Goal: Information Seeking & Learning: Learn about a topic

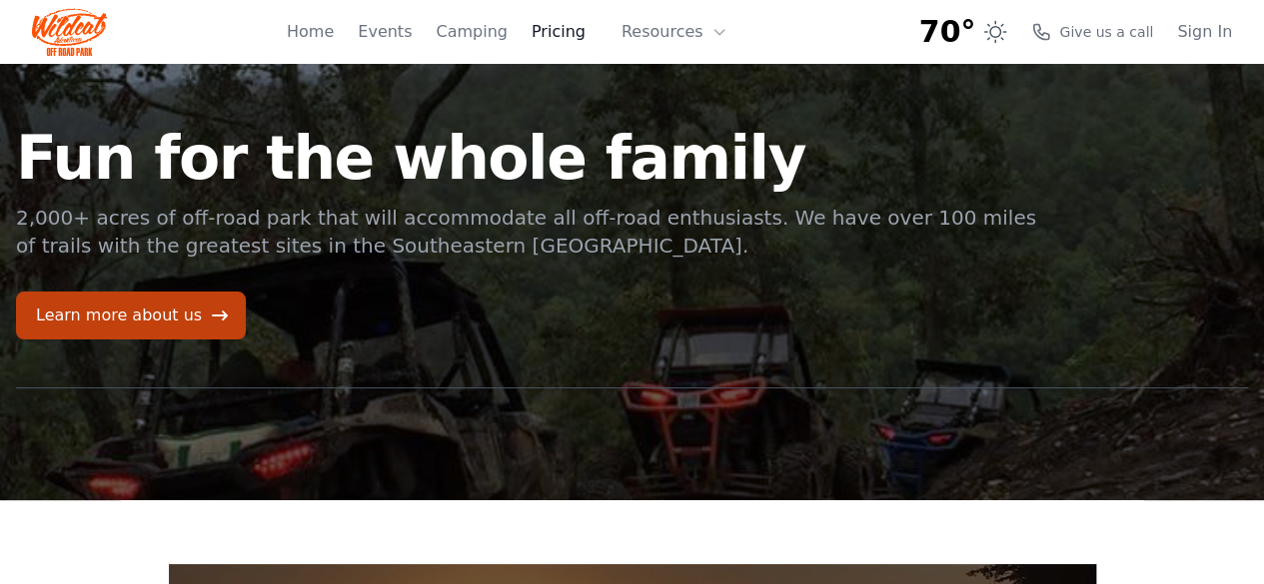
click at [579, 34] on link "Pricing" at bounding box center [558, 32] width 54 height 24
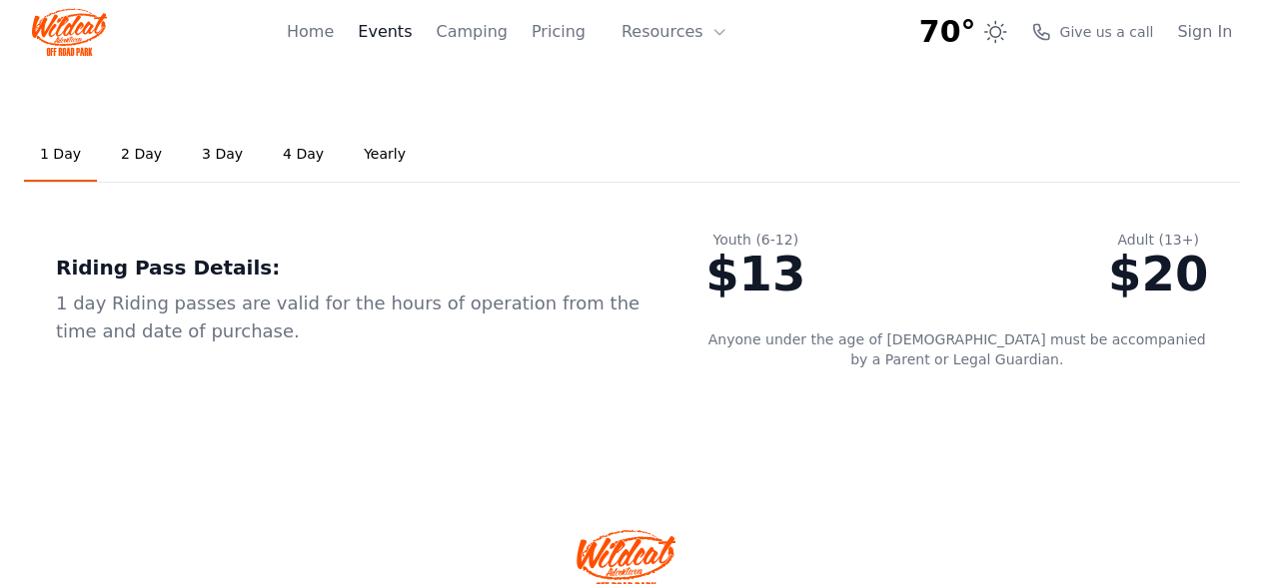
click at [411, 22] on link "Events" at bounding box center [385, 32] width 54 height 24
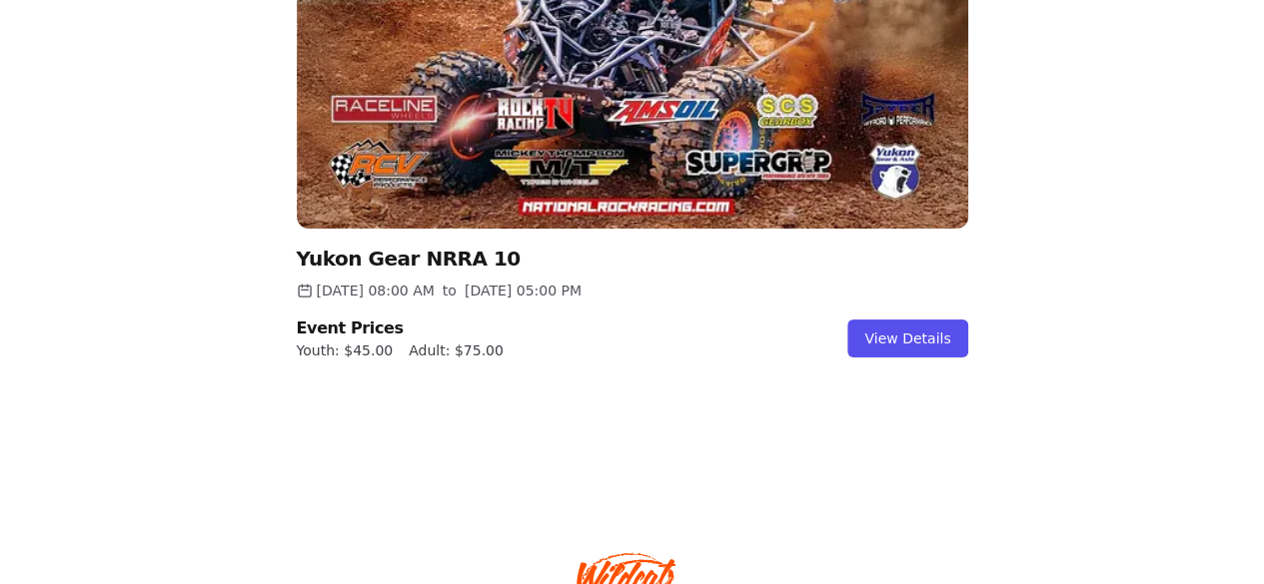
scroll to position [2336, 0]
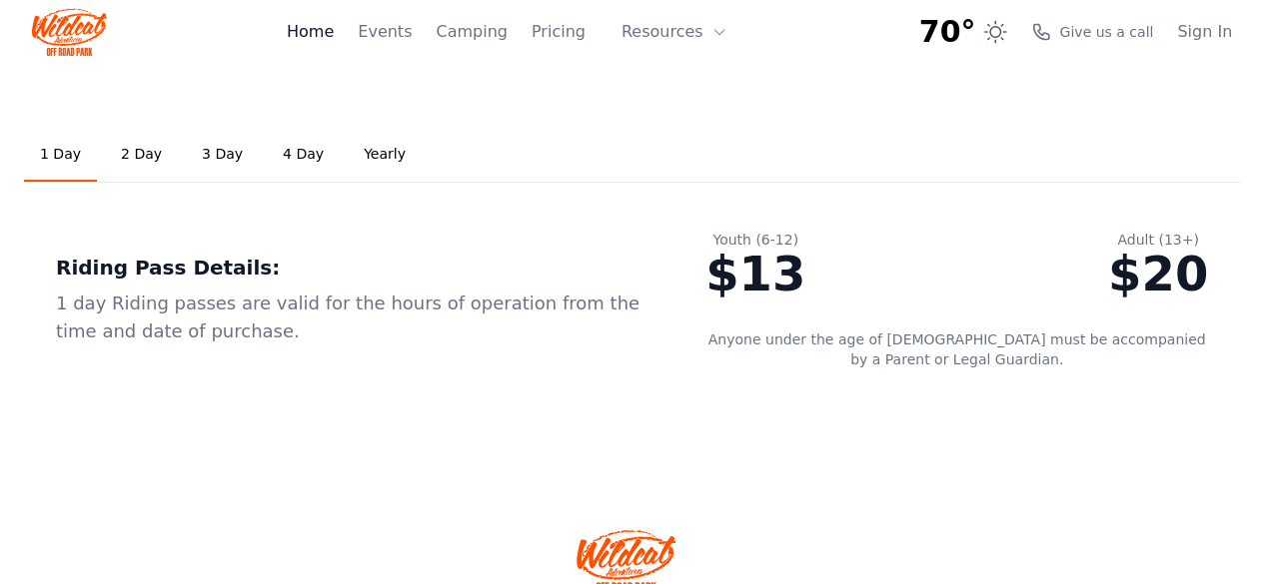
click at [326, 25] on link "Home" at bounding box center [310, 32] width 47 height 24
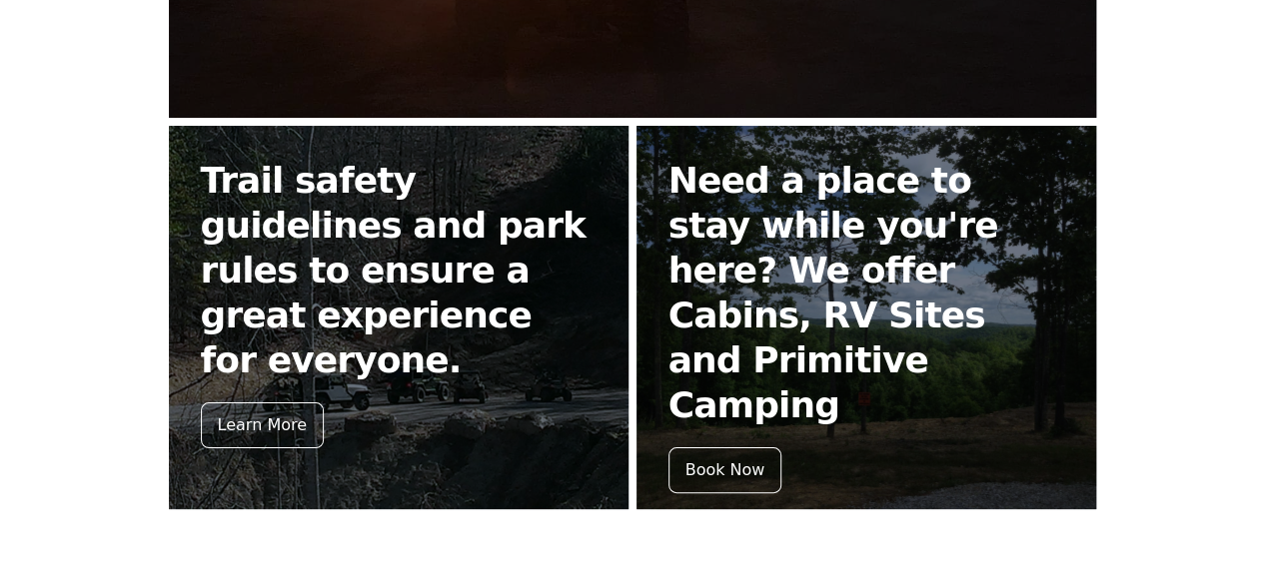
scroll to position [831, 0]
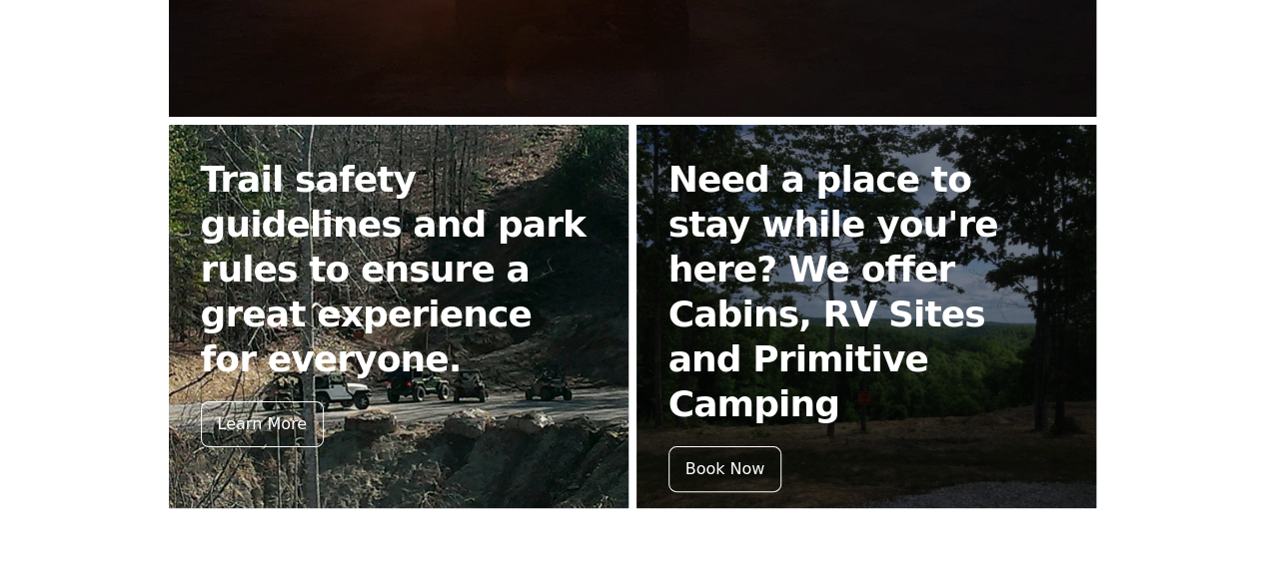
click at [250, 265] on h2 "Trail safety guidelines and park rules to ensure a great experience for everyon…" at bounding box center [399, 269] width 396 height 225
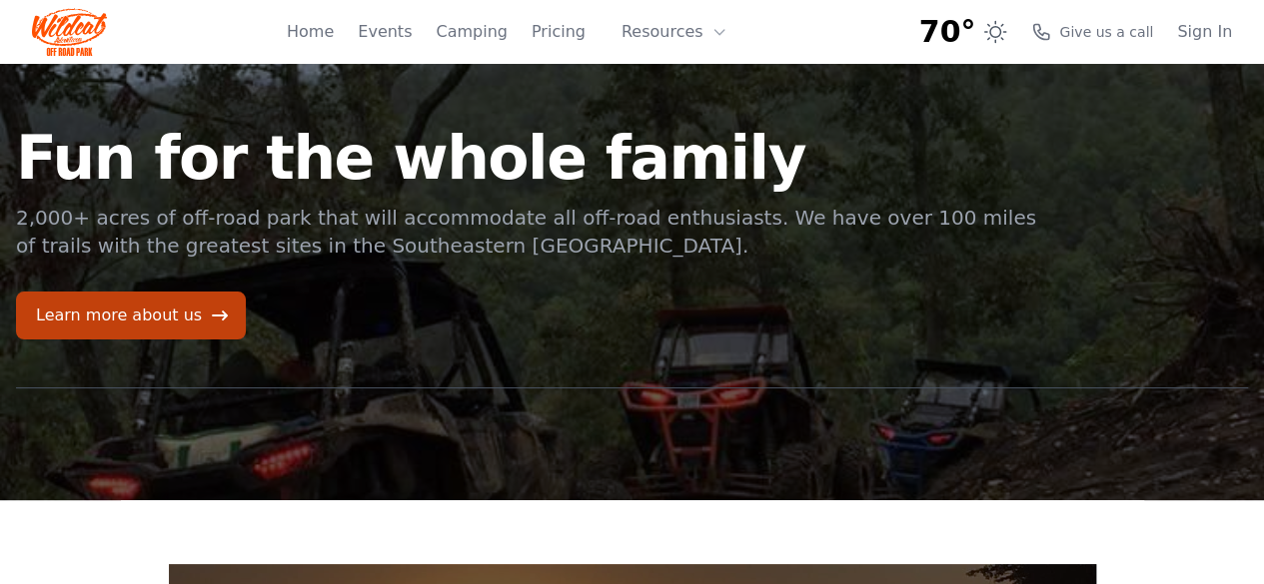
scroll to position [831, 0]
